Goal: Transaction & Acquisition: Download file/media

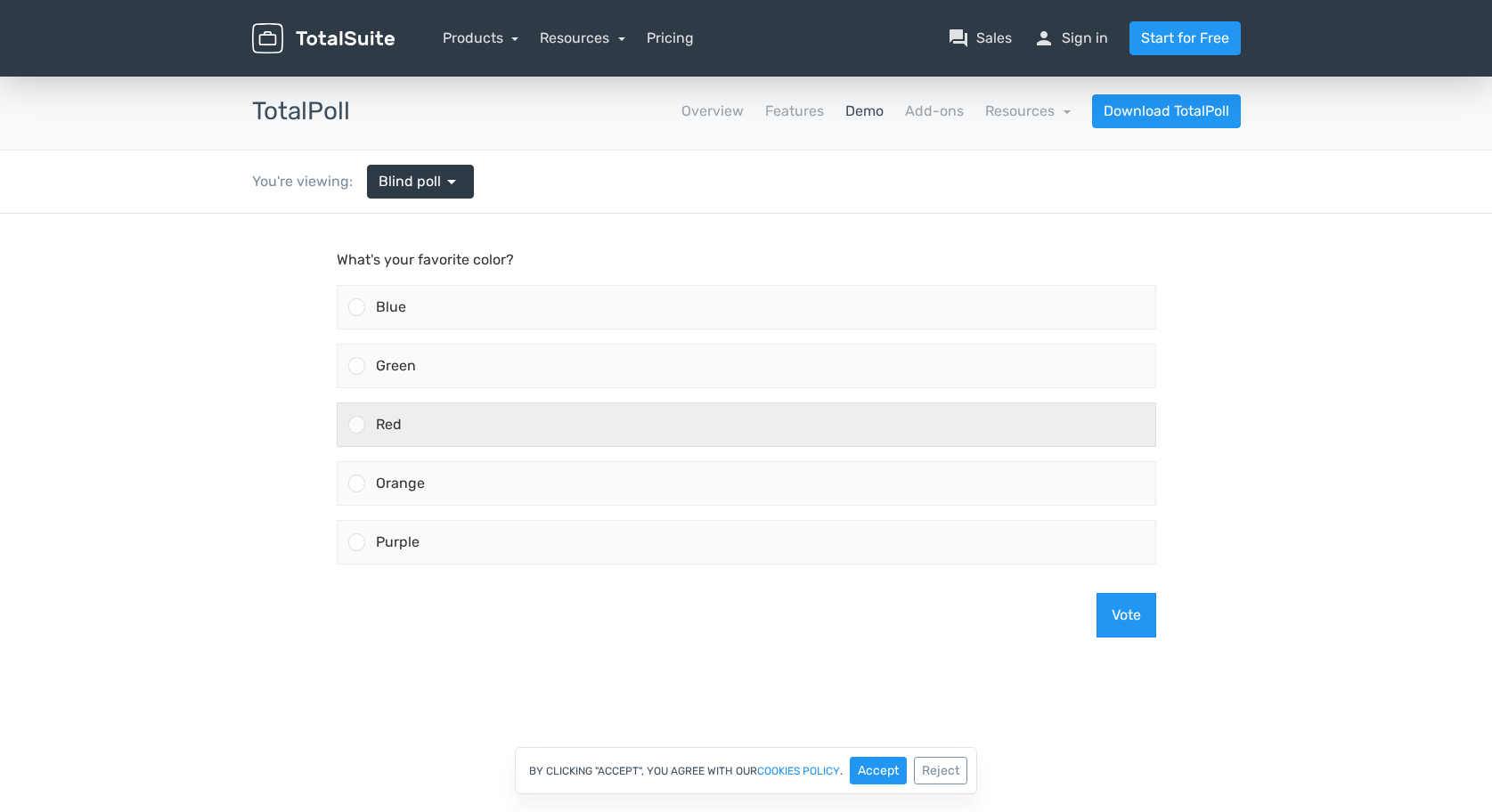
click at [537, 441] on div "Red" at bounding box center [760, 424] width 790 height 43
click at [356, 425] on input "Red" at bounding box center [356, 425] width 0 height 0
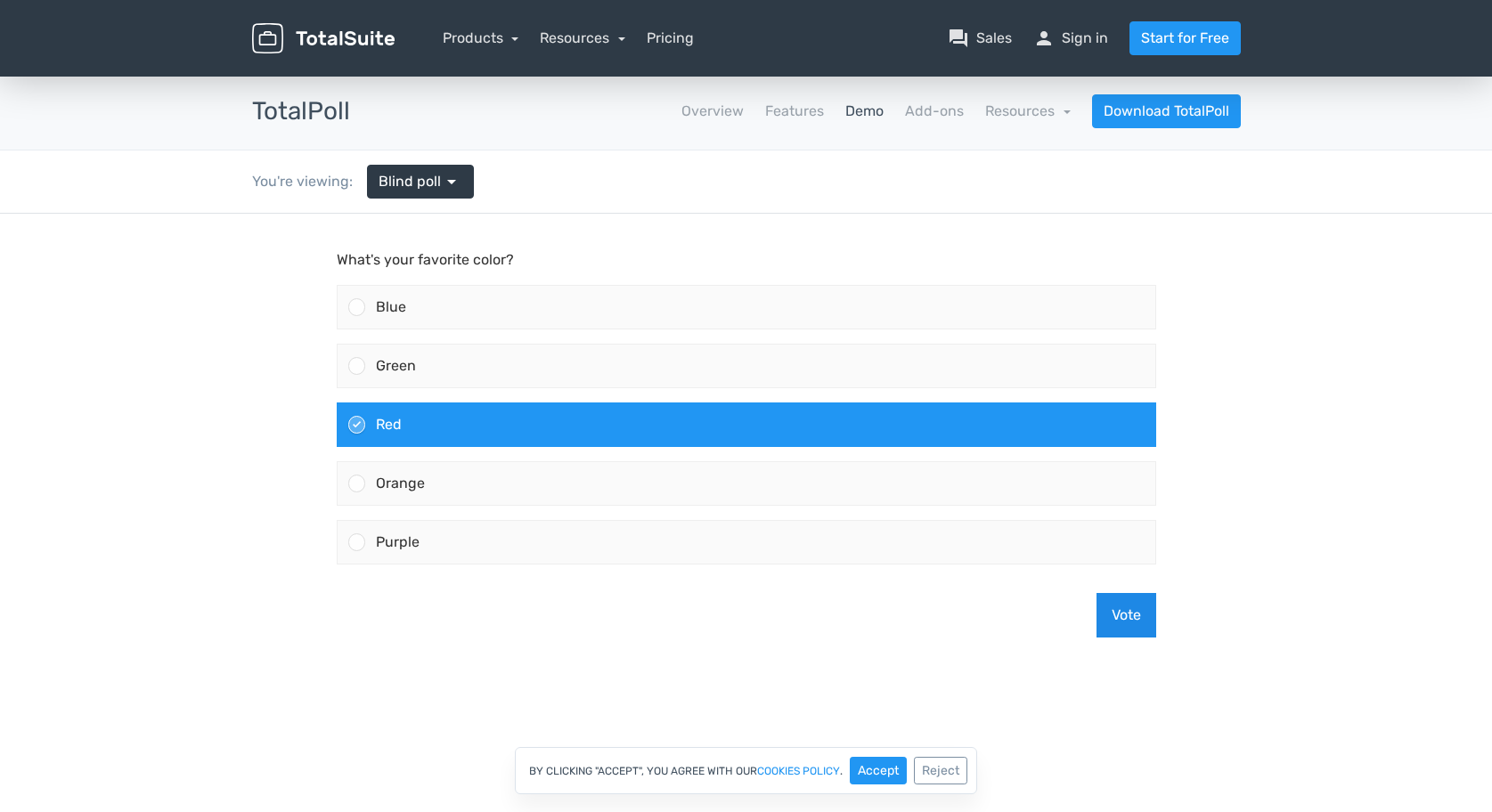
click at [1106, 604] on button "Vote" at bounding box center [1125, 615] width 59 height 45
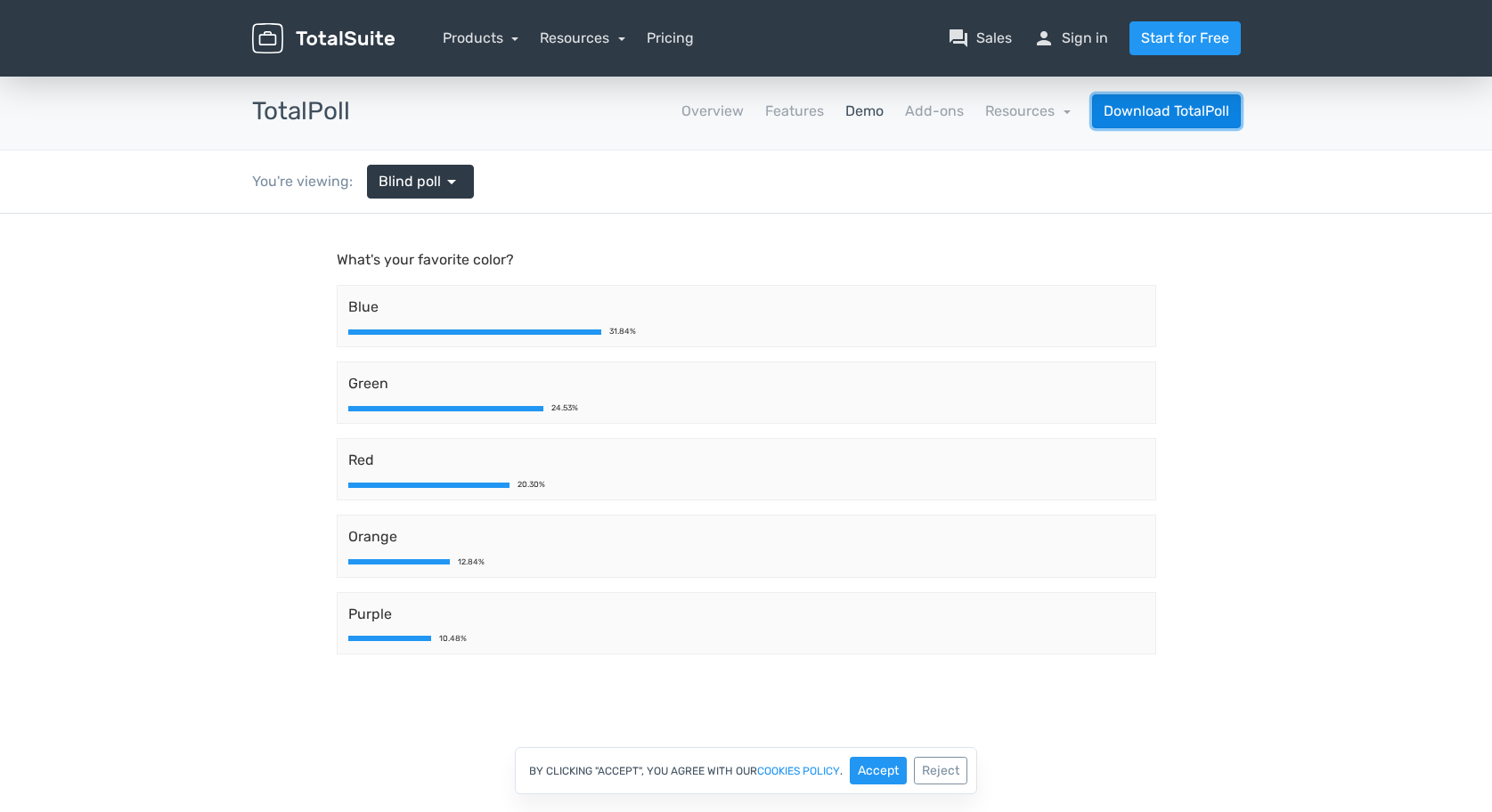
click at [1178, 112] on link "Download TotalPoll" at bounding box center [1166, 110] width 149 height 34
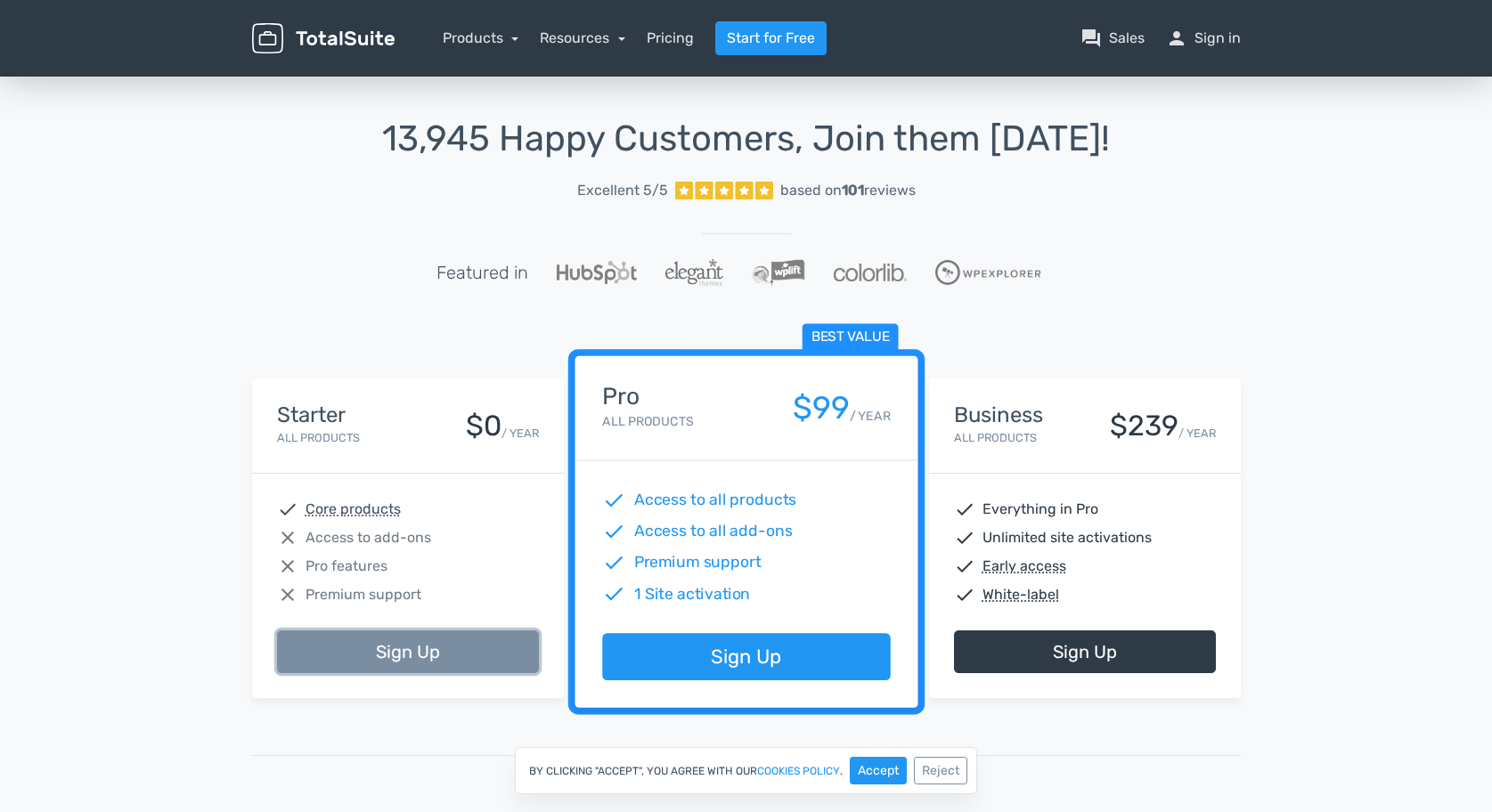
click at [382, 643] on link "Sign Up" at bounding box center [408, 651] width 262 height 43
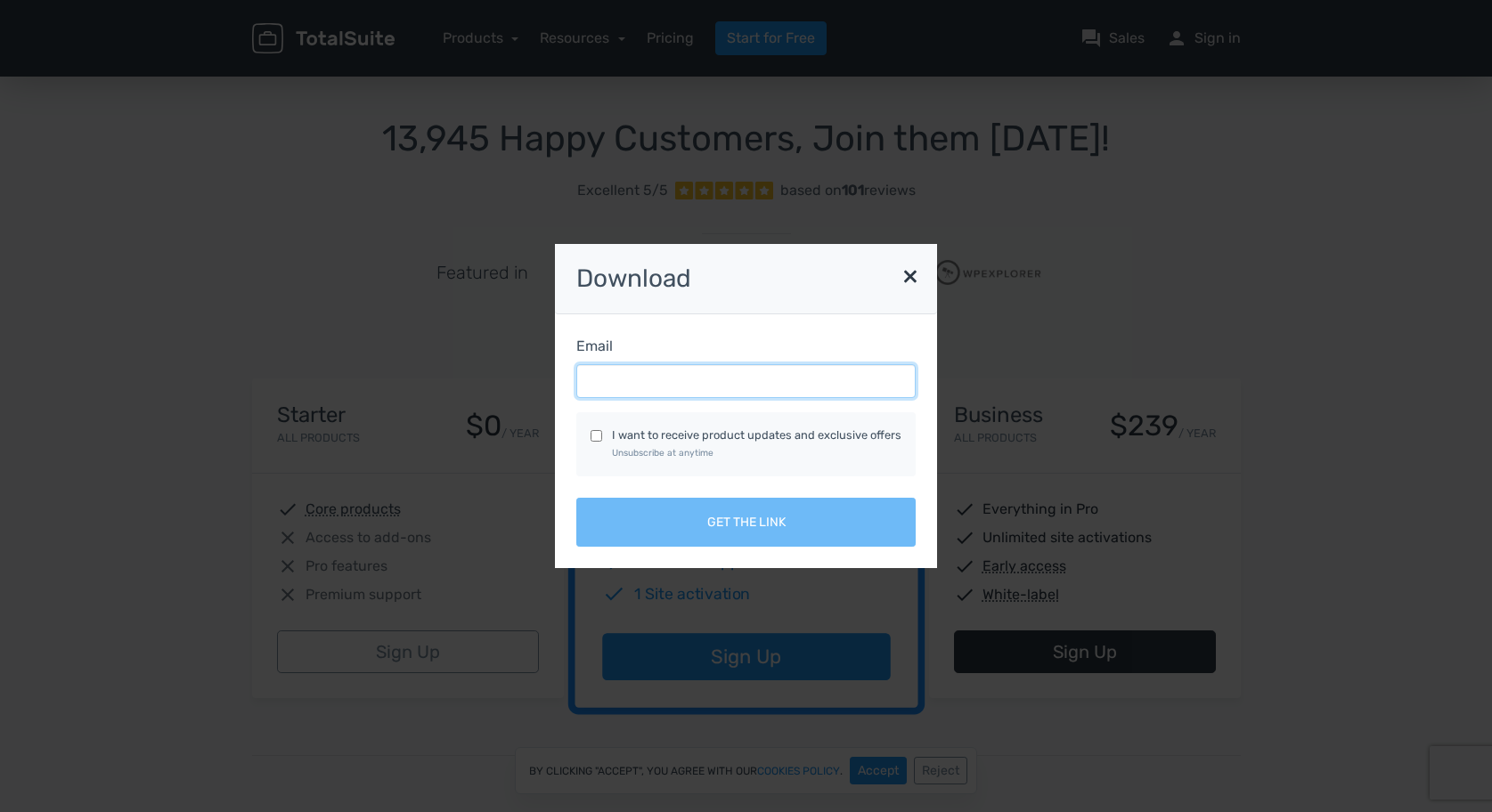
click at [722, 380] on input "Email" at bounding box center [746, 380] width 339 height 34
type input "eareizao@gmail.com"
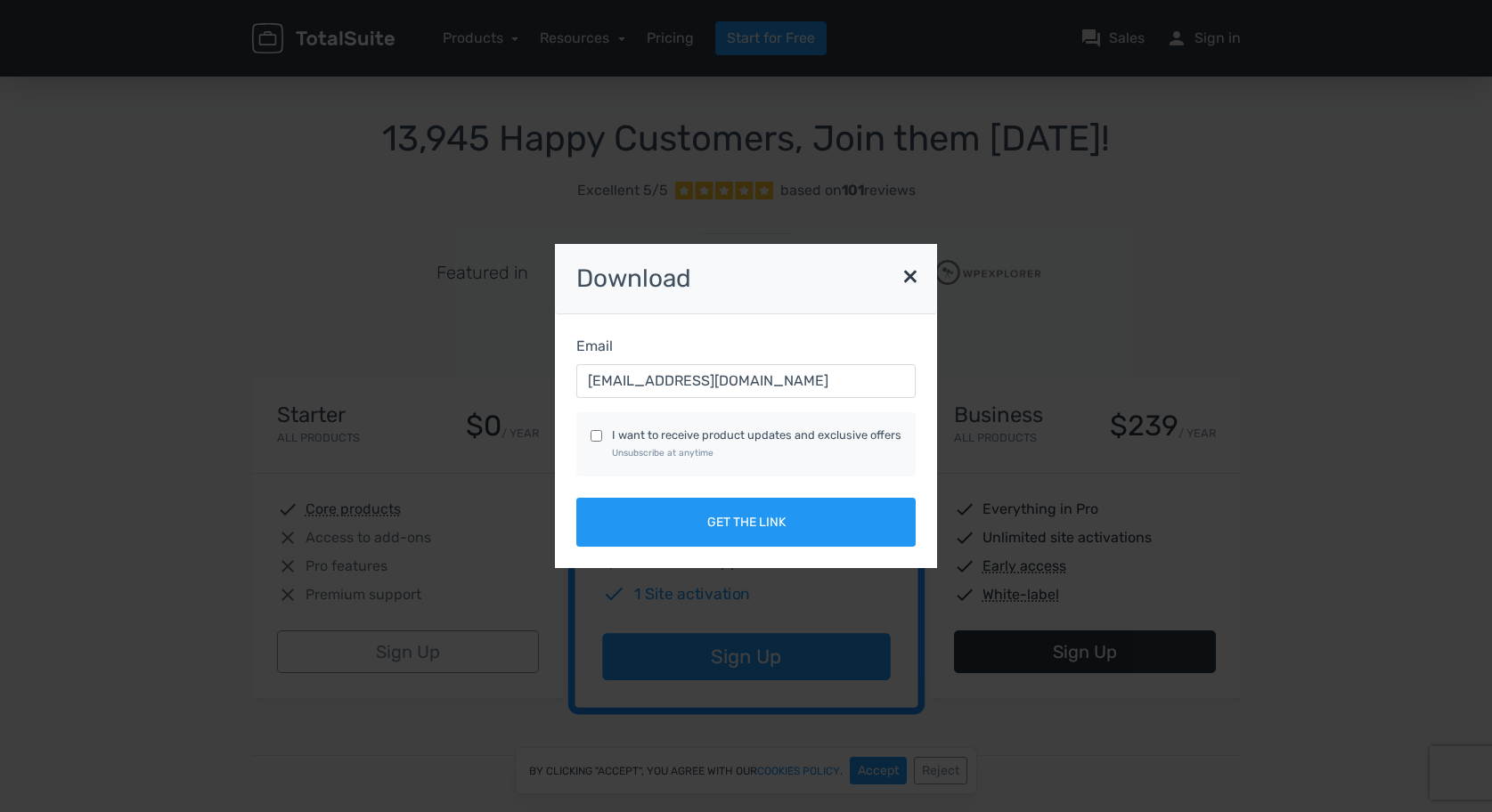
click at [736, 434] on label "I want to receive product updates and exclusive offers Unsubscribe at anytime" at bounding box center [756, 442] width 289 height 34
click at [602, 434] on input "I want to receive product updates and exclusive offers Unsubscribe at anytime" at bounding box center [596, 435] width 12 height 12
checkbox input "true"
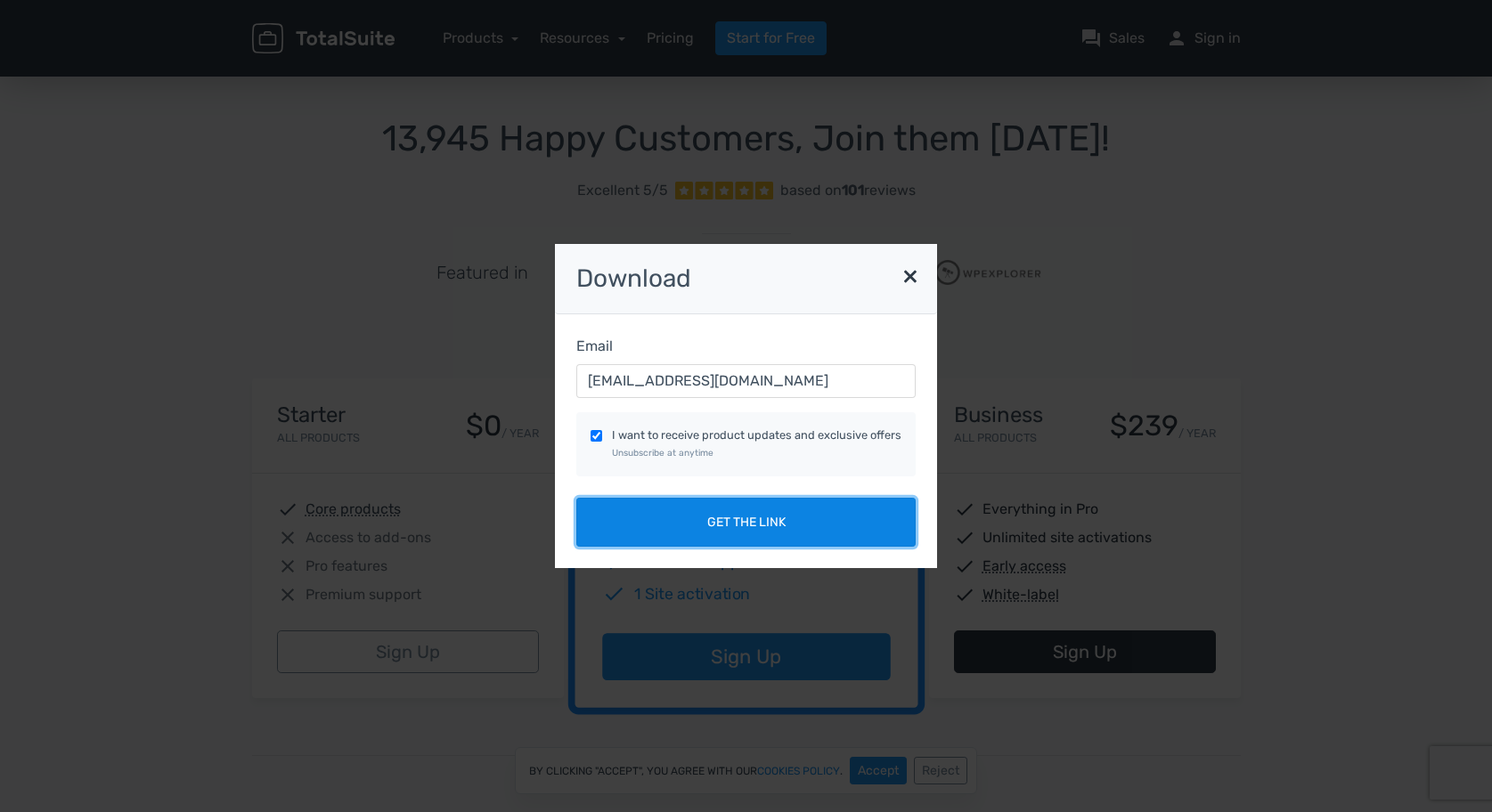
click at [755, 514] on button "Get the link" at bounding box center [746, 523] width 339 height 49
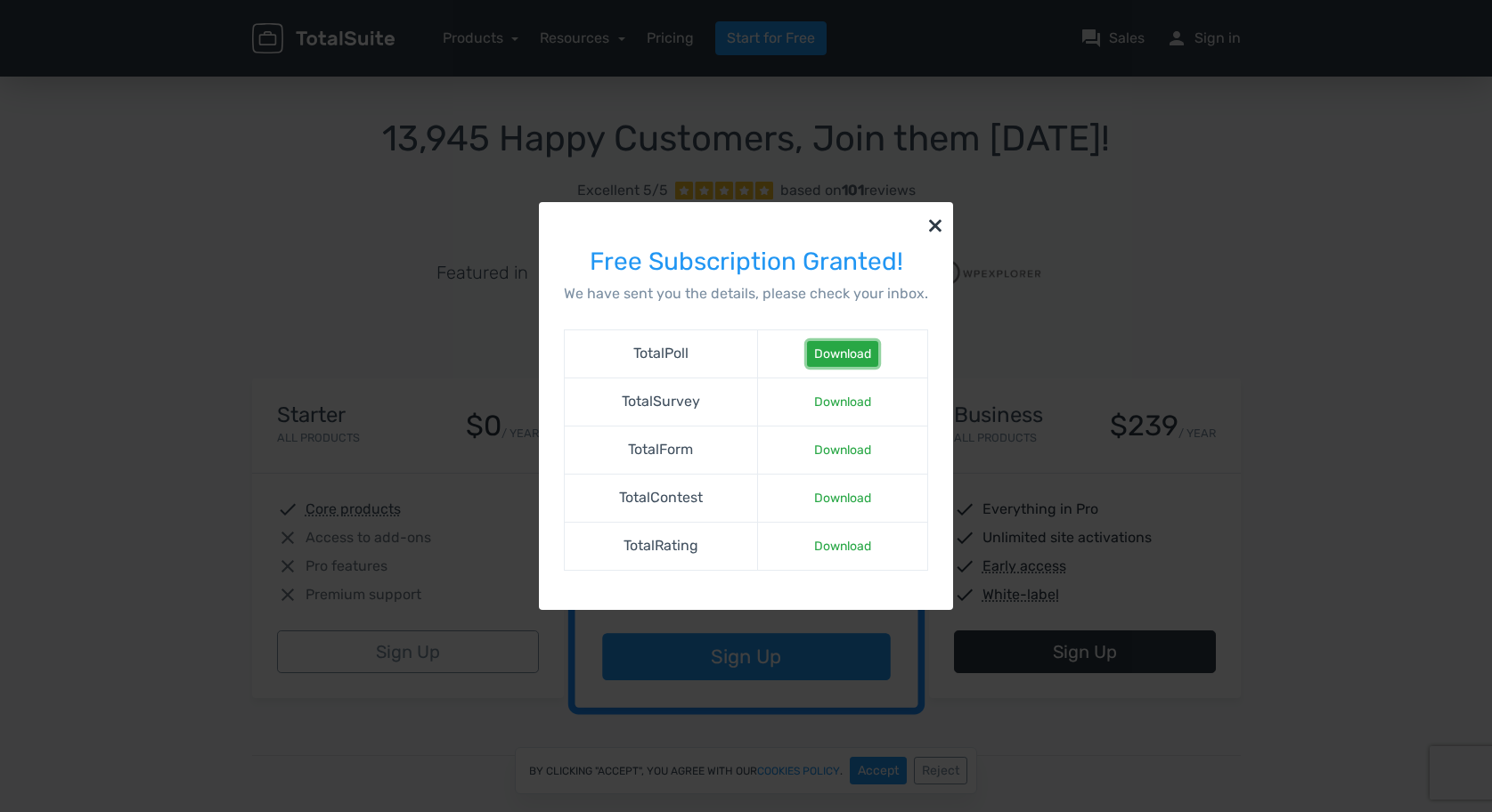
click at [833, 355] on link "Download" at bounding box center [842, 354] width 71 height 26
click at [845, 490] on link "Download" at bounding box center [842, 498] width 71 height 26
click at [841, 546] on link "Download" at bounding box center [842, 547] width 71 height 26
click at [842, 546] on link "Download" at bounding box center [842, 547] width 71 height 26
click at [822, 557] on link "Download" at bounding box center [842, 547] width 71 height 26
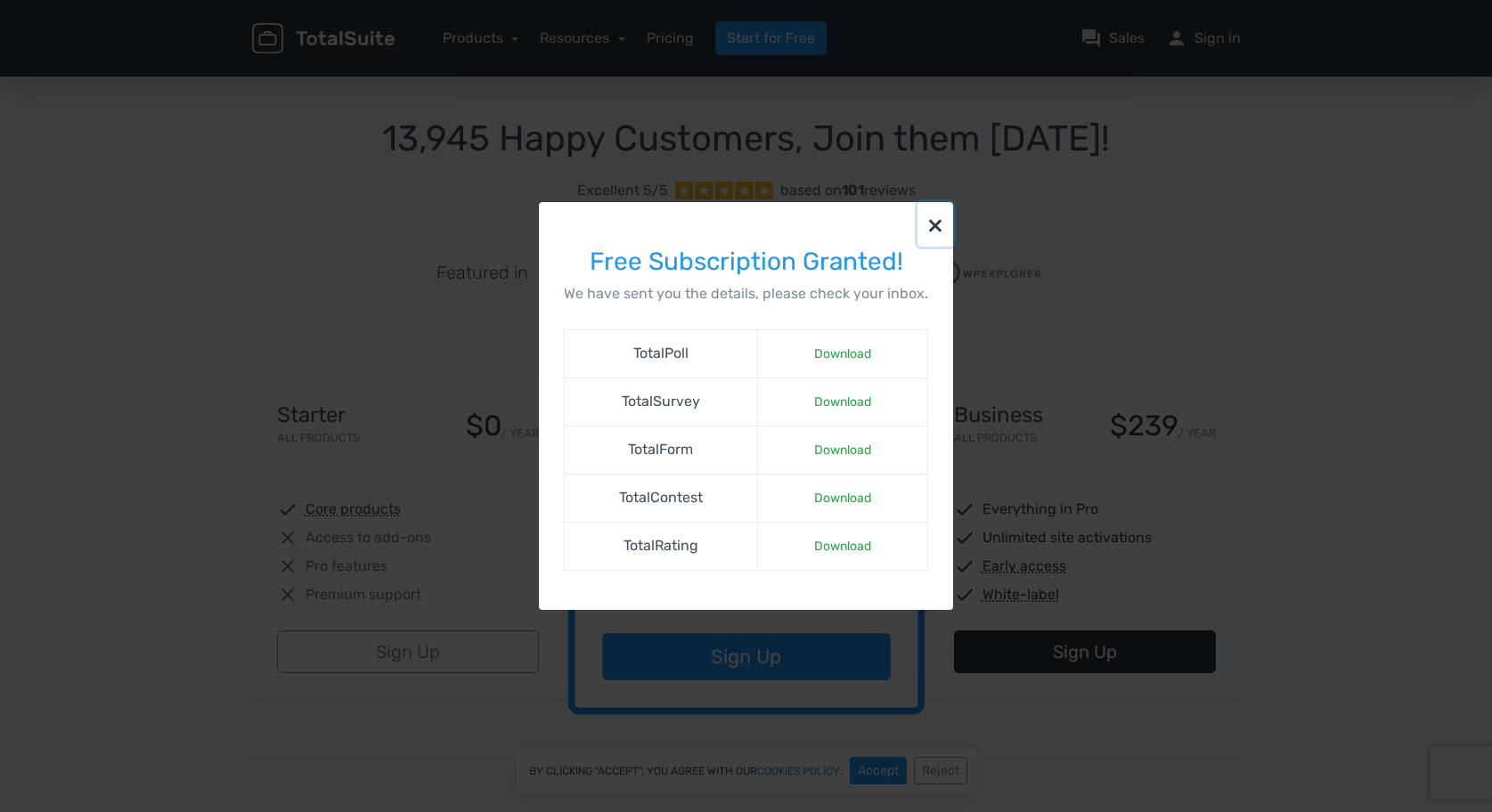
click at [934, 226] on button "×" at bounding box center [934, 224] width 36 height 45
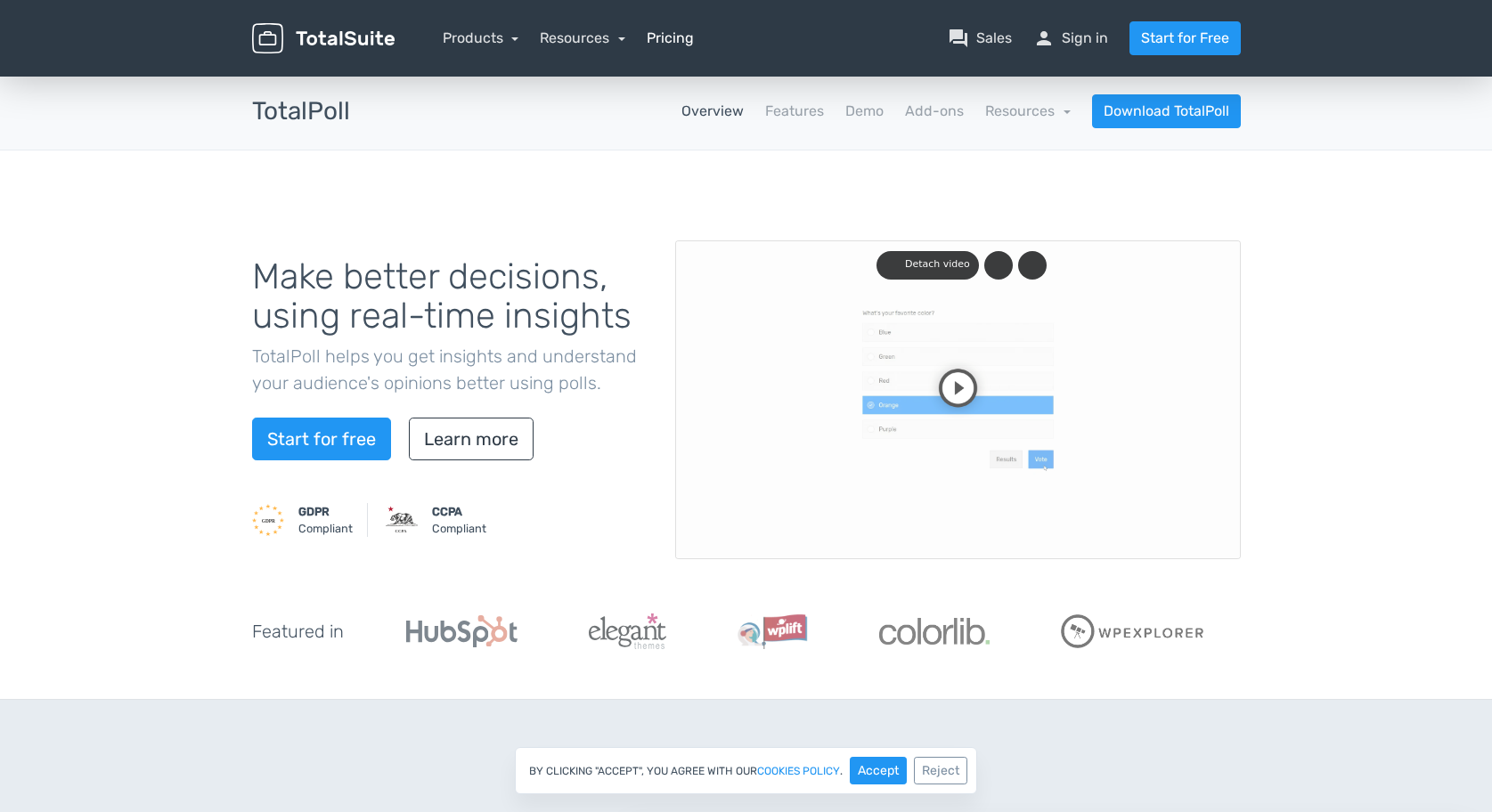
click at [678, 27] on link "Pricing" at bounding box center [671, 37] width 47 height 21
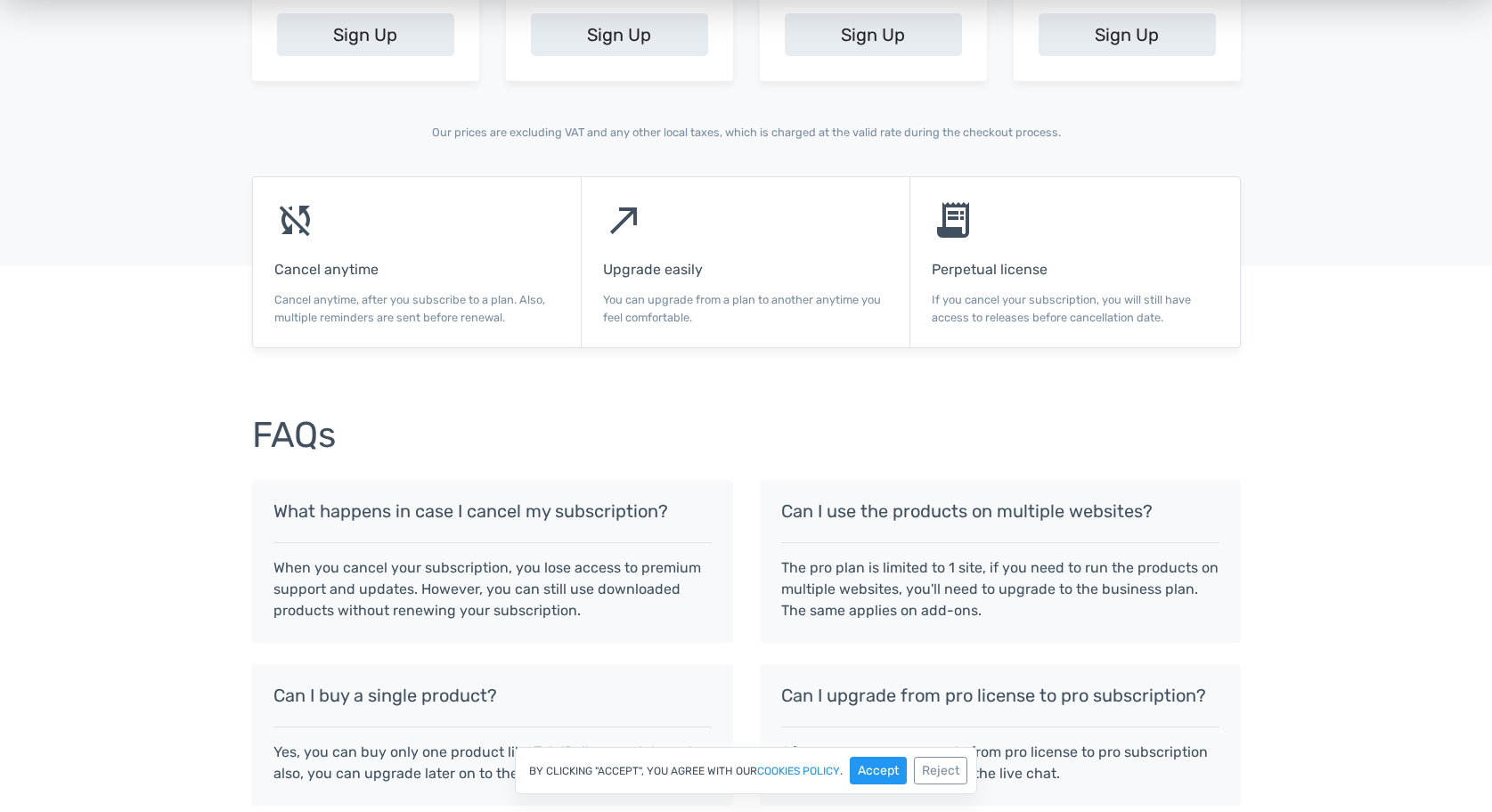
scroll to position [1068, 0]
